Goal: Navigation & Orientation: Find specific page/section

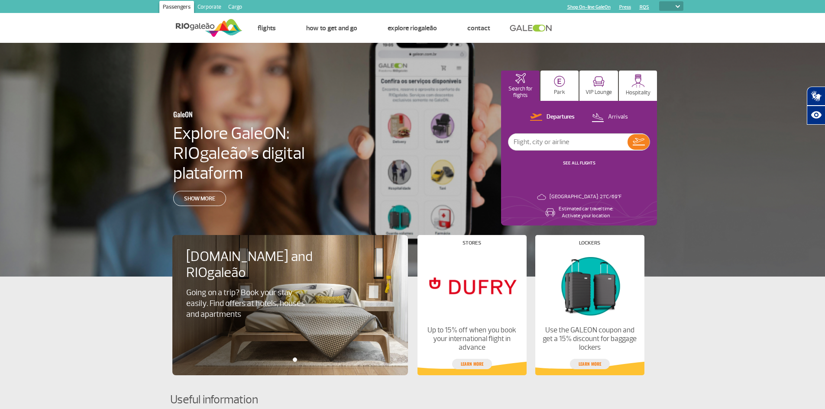
click at [677, 6] on img at bounding box center [678, 6] width 4 height 3
drag, startPoint x: 682, startPoint y: 6, endPoint x: 676, endPoint y: 6, distance: 6.1
click at [682, 6] on select "PT ENG ESP" at bounding box center [671, 6] width 24 height 10
select select "en"
click at [659, 1] on select "PT ENG ESP" at bounding box center [671, 6] width 24 height 10
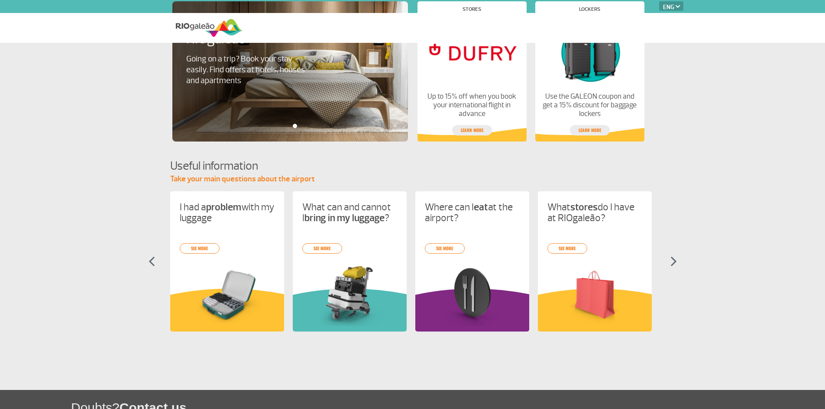
select select "en"
